Goal: Task Accomplishment & Management: Complete application form

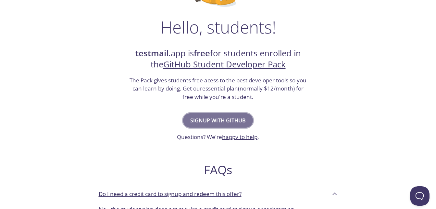
click at [223, 121] on span "Signup with GitHub" at bounding box center [218, 120] width 56 height 9
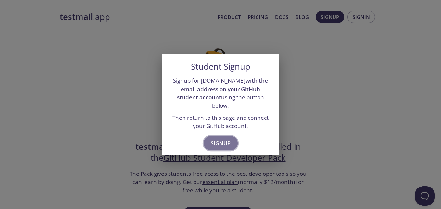
click at [221, 140] on span "Signup" at bounding box center [221, 142] width 20 height 9
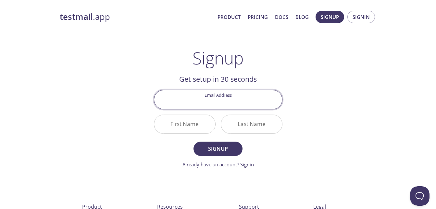
click at [220, 103] on input "Email Address" at bounding box center [218, 99] width 128 height 19
type input "[EMAIL_ADDRESS][DOMAIN_NAME]"
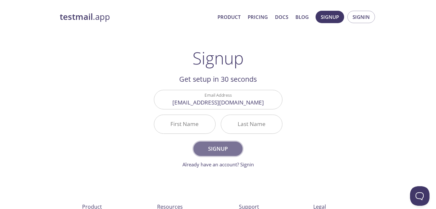
click at [215, 151] on span "Signup" at bounding box center [218, 148] width 34 height 9
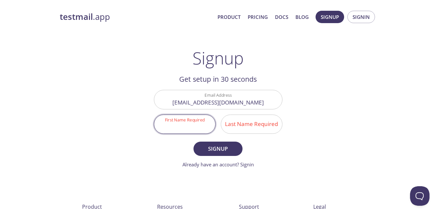
click at [186, 126] on input "First Name Required" at bounding box center [184, 124] width 61 height 19
type input "Aditya"
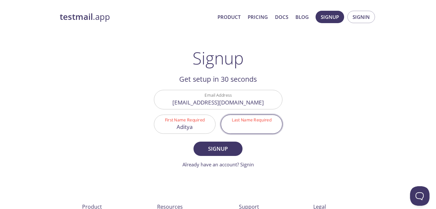
click at [247, 121] on input "Last Name Required" at bounding box center [251, 124] width 61 height 19
type input "[PERSON_NAME]"
click at [194, 141] on button "Signup" at bounding box center [218, 148] width 49 height 14
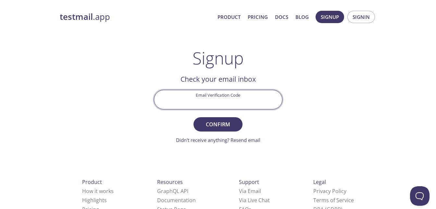
click at [225, 102] on input "Email Verification Code" at bounding box center [218, 99] width 128 height 19
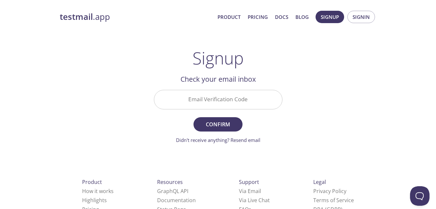
click at [328, 91] on div "testmail .app Product Pricing Docs Blog Signup Signin Signup Get setup in 30 se…" at bounding box center [218, 143] width 333 height 274
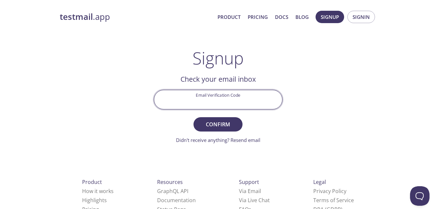
click at [217, 95] on input "Email Verification Code" at bounding box center [218, 99] width 128 height 19
type input "G3G3Y7U"
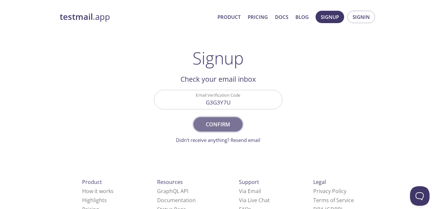
click at [226, 125] on span "Confirm" at bounding box center [218, 124] width 34 height 9
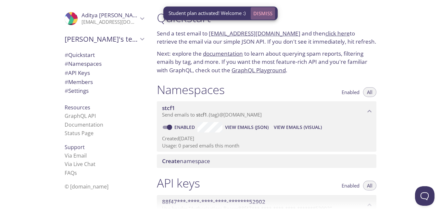
click at [262, 11] on span "Dismiss" at bounding box center [262, 13] width 19 height 8
